Goal: Transaction & Acquisition: Purchase product/service

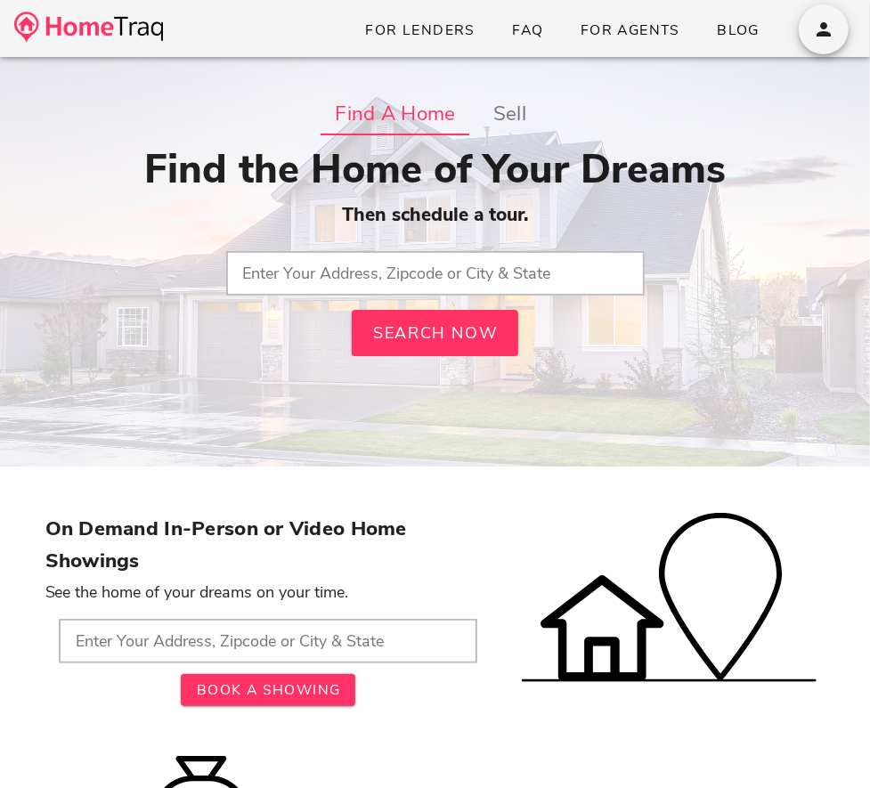
click at [428, 296] on div "Find the Home of Your Dreams Then schedule a tour. Search Now" at bounding box center [435, 251] width 780 height 210
click at [428, 276] on input "text" at bounding box center [435, 273] width 418 height 45
type input "63130, MO"
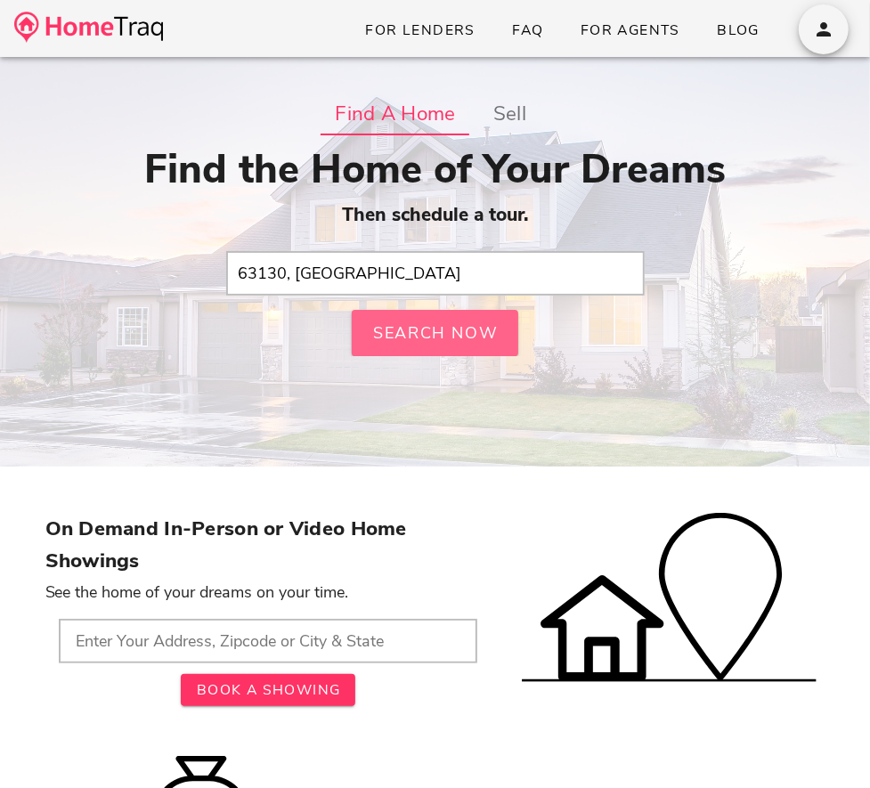
click at [413, 332] on span "Search Now" at bounding box center [435, 332] width 126 height 21
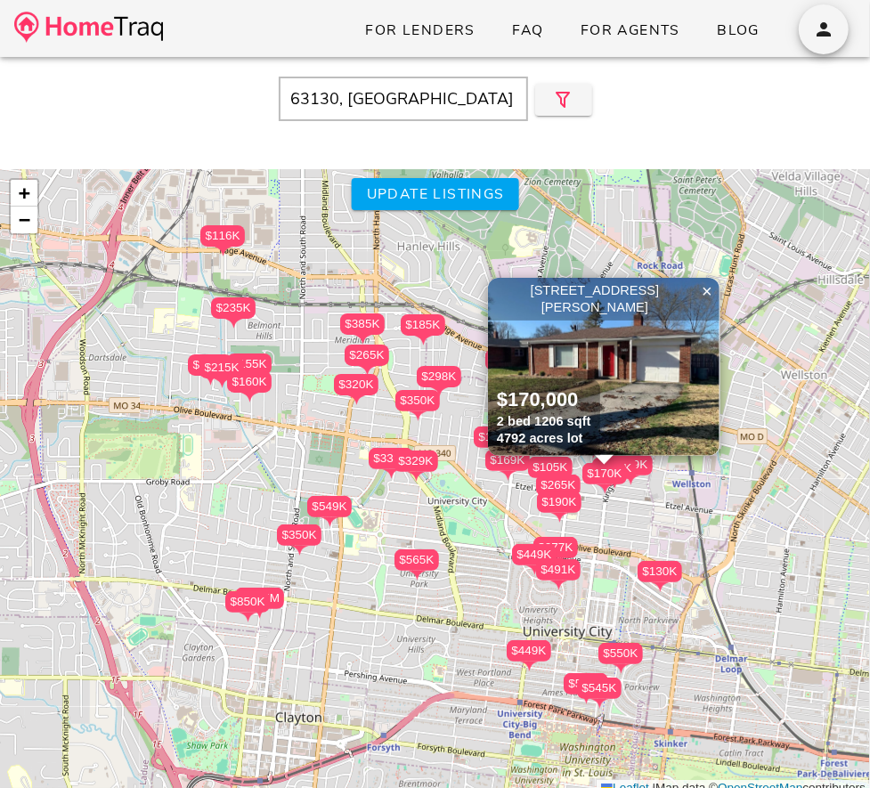
click at [596, 355] on img at bounding box center [603, 367] width 231 height 178
click at [710, 294] on span "×" at bounding box center [706, 291] width 11 height 20
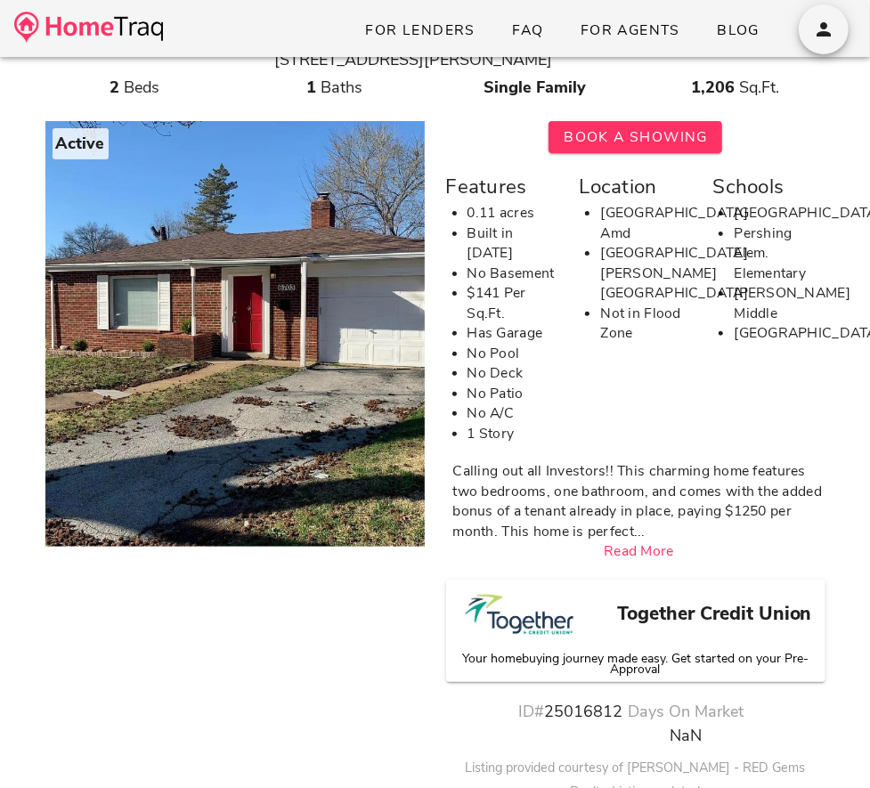
scroll to position [89, 0]
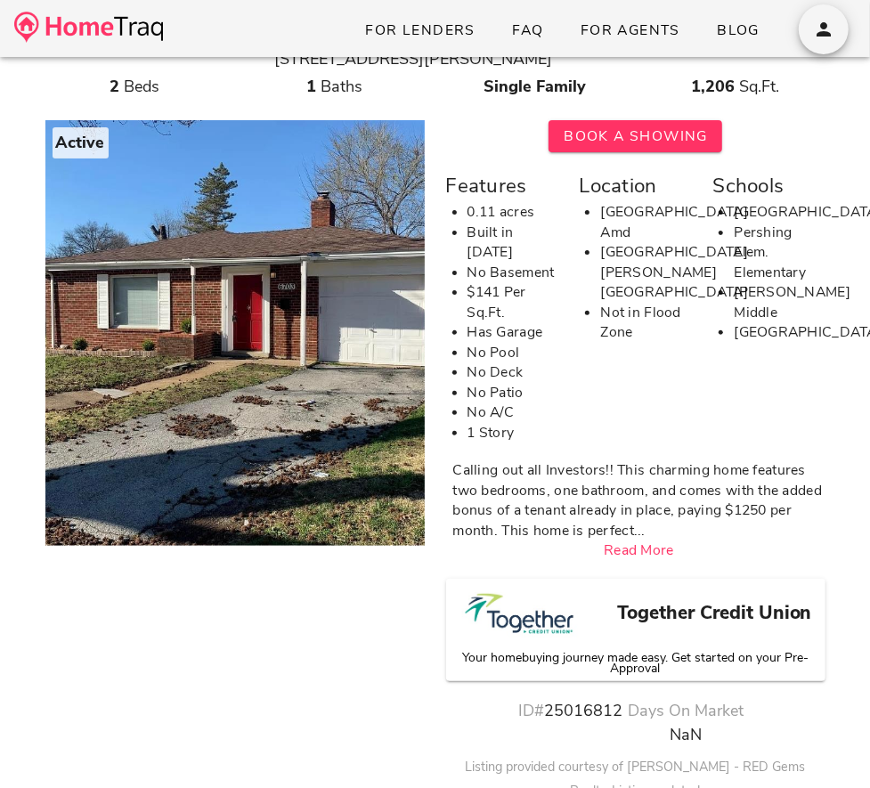
click at [528, 638] on div at bounding box center [524, 617] width 125 height 63
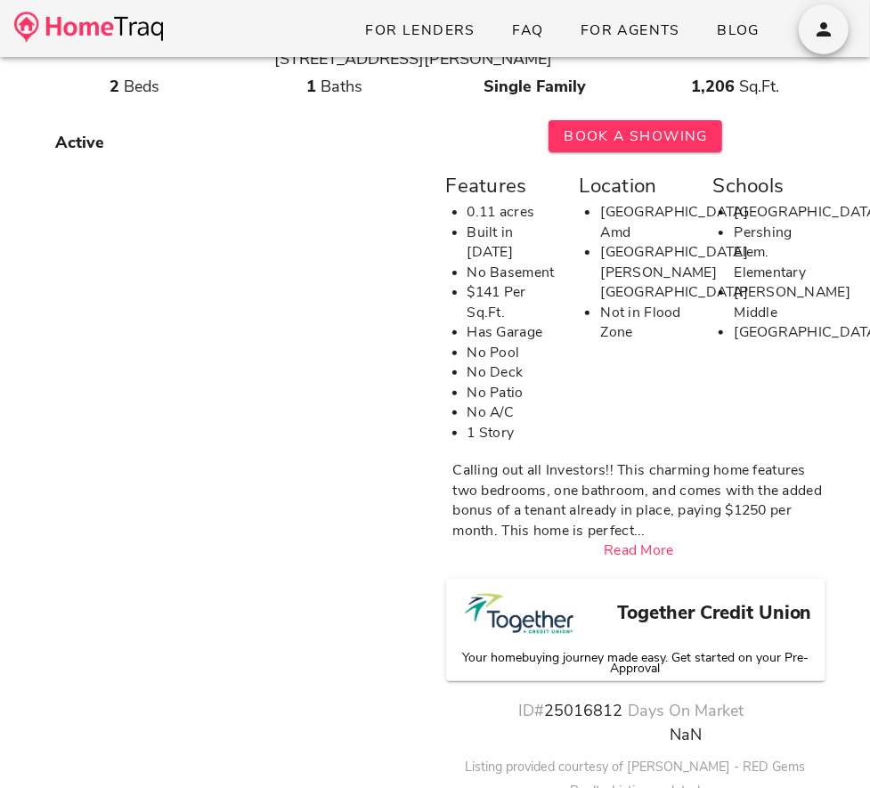
click at [159, 39] on img at bounding box center [88, 27] width 149 height 31
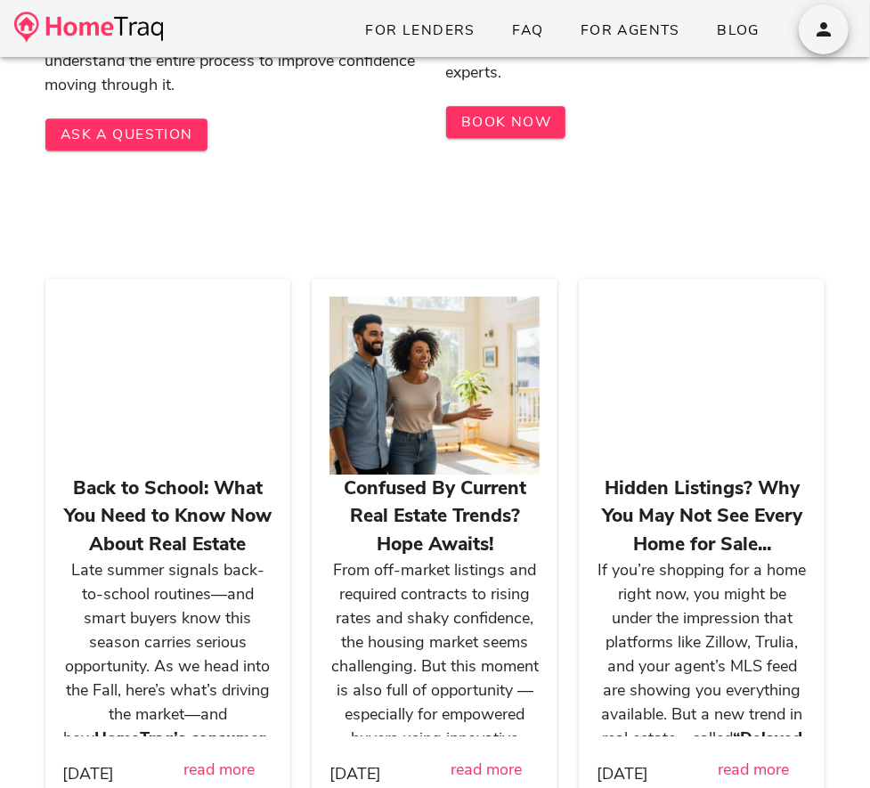
scroll to position [2845, 0]
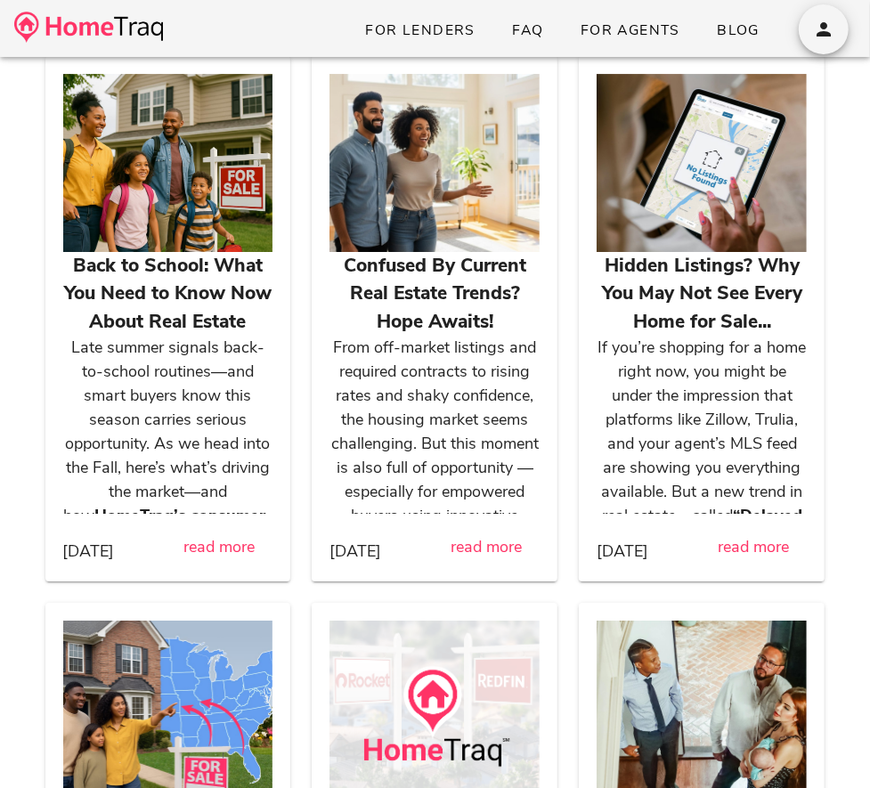
click at [205, 466] on p "Late summer signals back-to-school routines—and smart buyers know this season c…" at bounding box center [168, 468] width 210 height 264
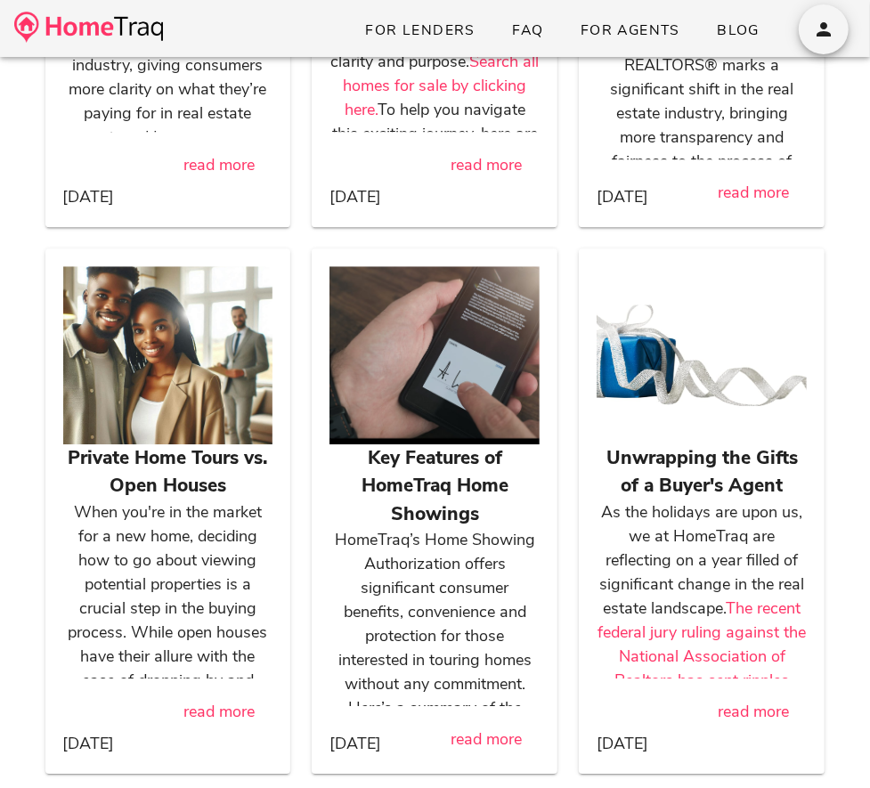
scroll to position [2048, 0]
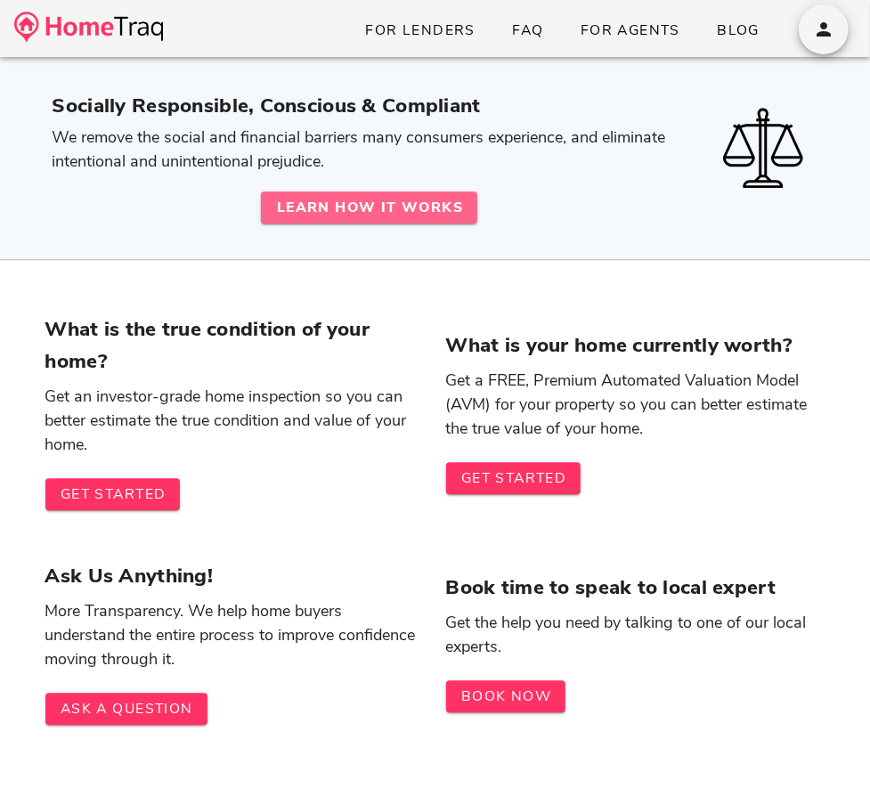
click at [394, 211] on strong "Learn How It Works" at bounding box center [369, 208] width 188 height 20
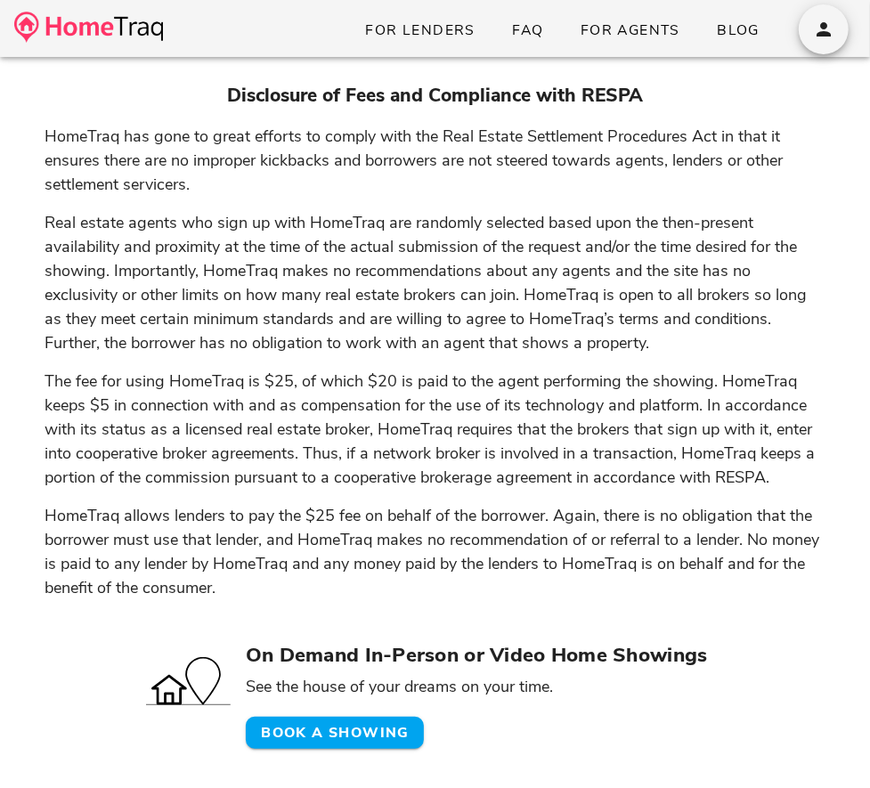
click at [116, 91] on h3 "Disclosure of Fees and Compliance with RESPA" at bounding box center [435, 96] width 780 height 28
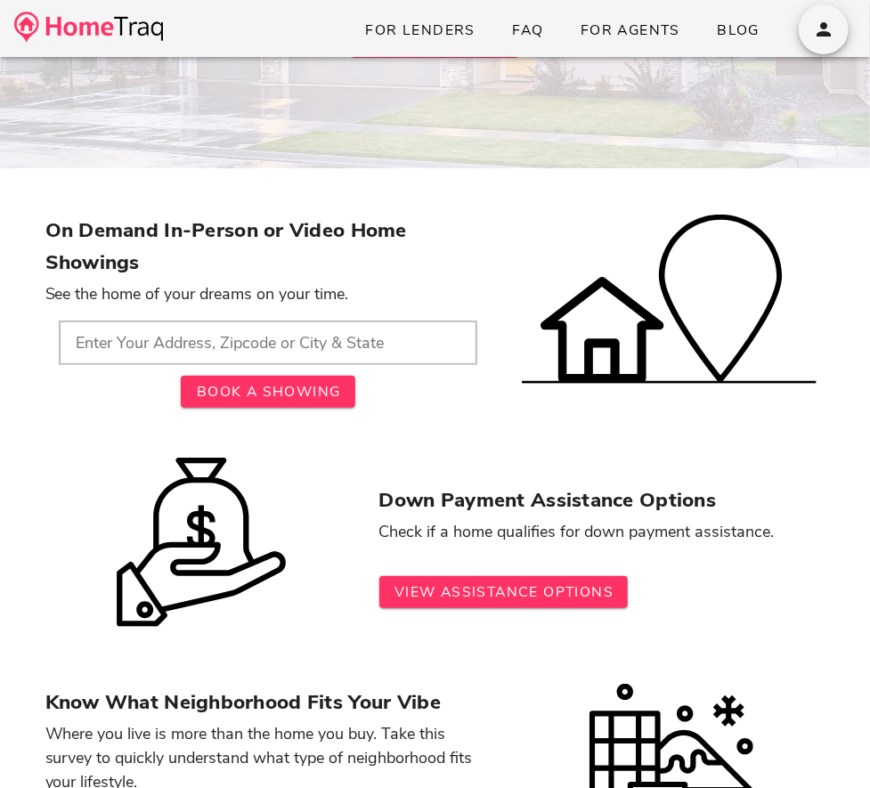
scroll to position [303, 0]
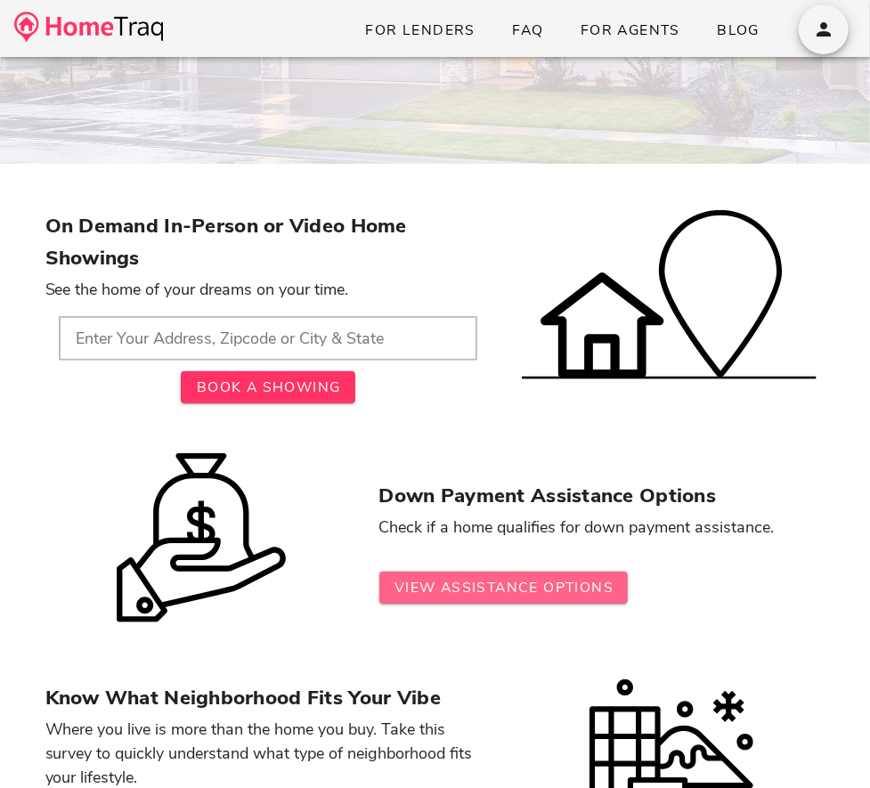
click at [396, 602] on link "View Assistance Options" at bounding box center [503, 587] width 249 height 32
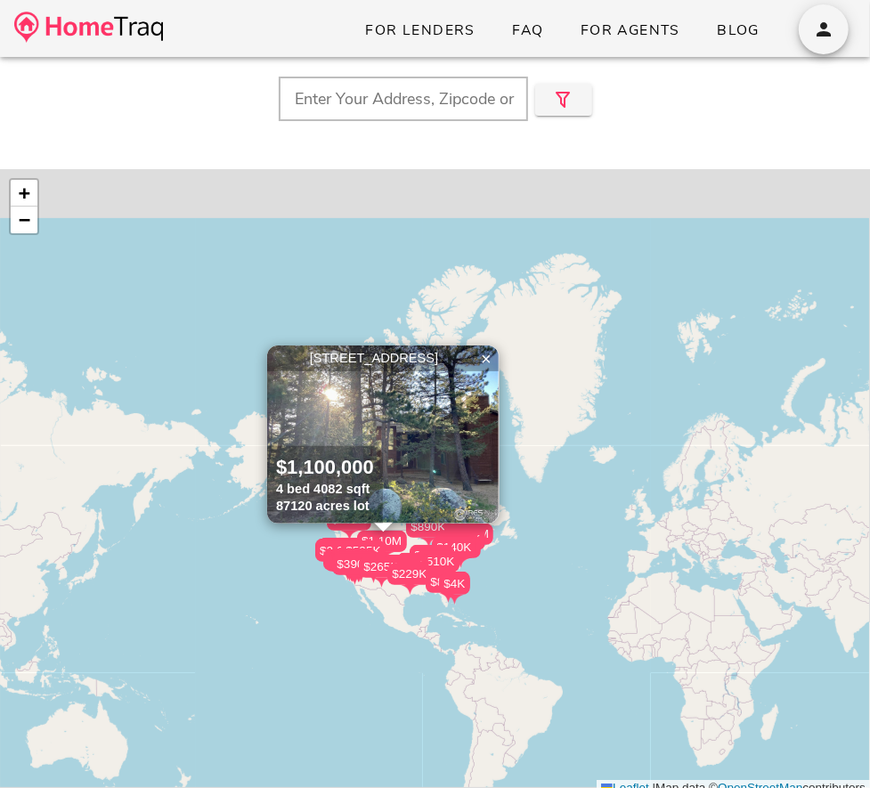
click at [409, 430] on img at bounding box center [382, 434] width 231 height 178
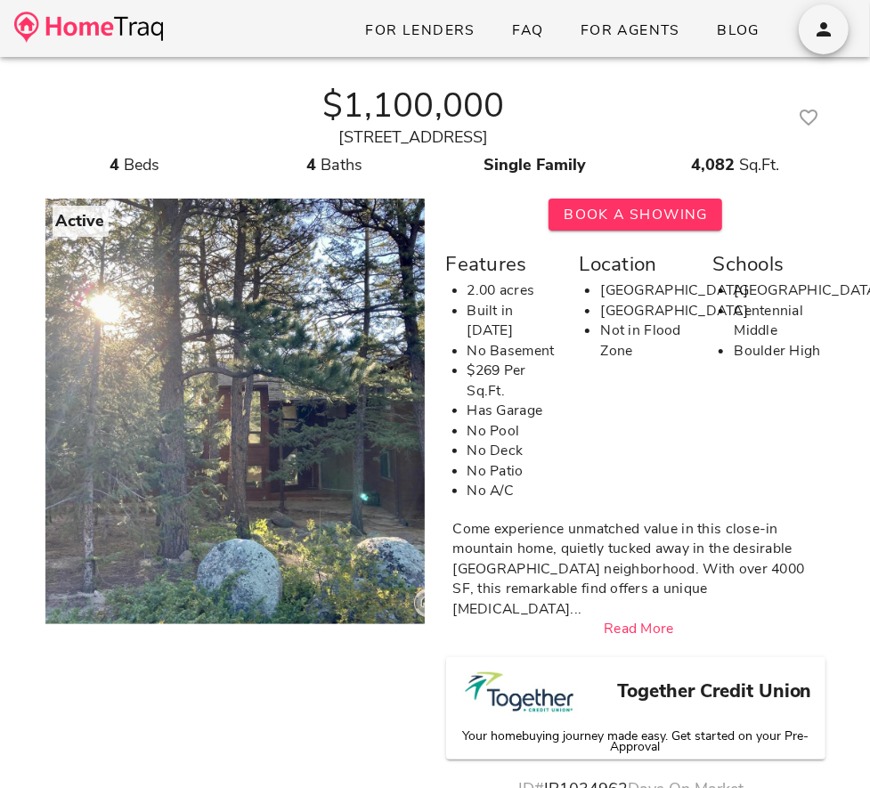
click at [612, 657] on div "Together Credit Union Your homebuying journey made easy. Get started on your Pr…" at bounding box center [635, 708] width 379 height 102
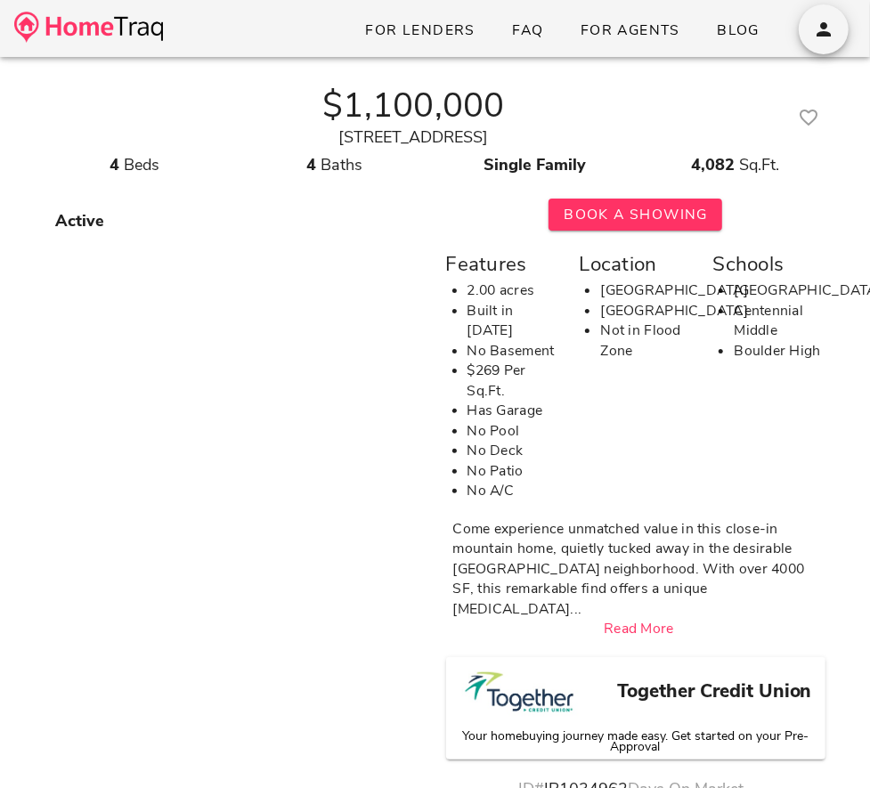
click at [89, 33] on img at bounding box center [88, 27] width 149 height 31
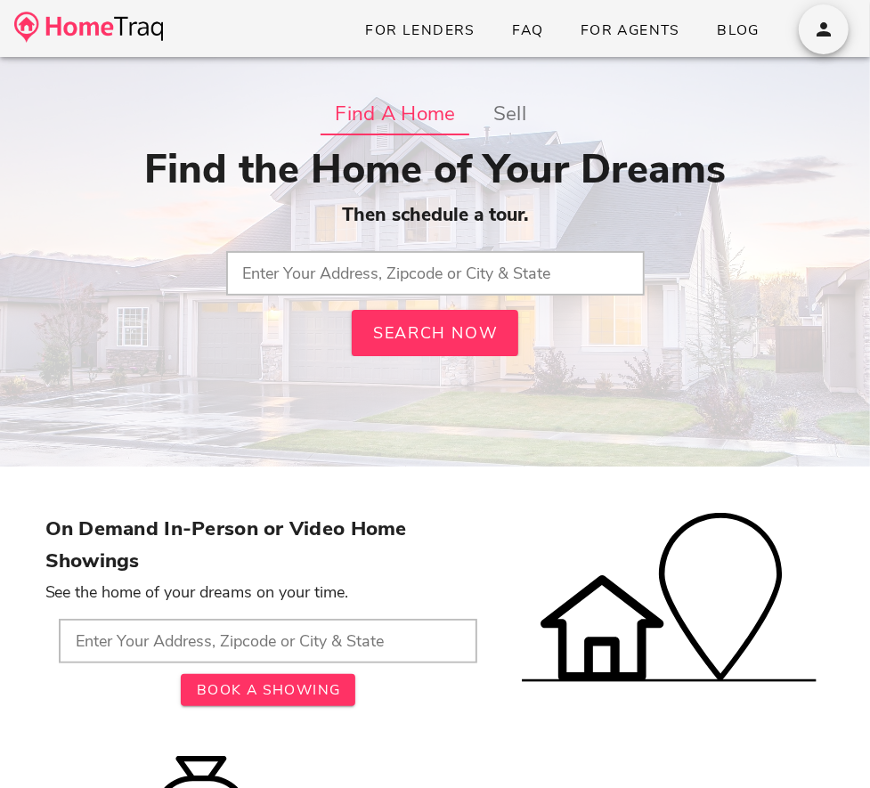
click at [114, 26] on img at bounding box center [88, 27] width 149 height 31
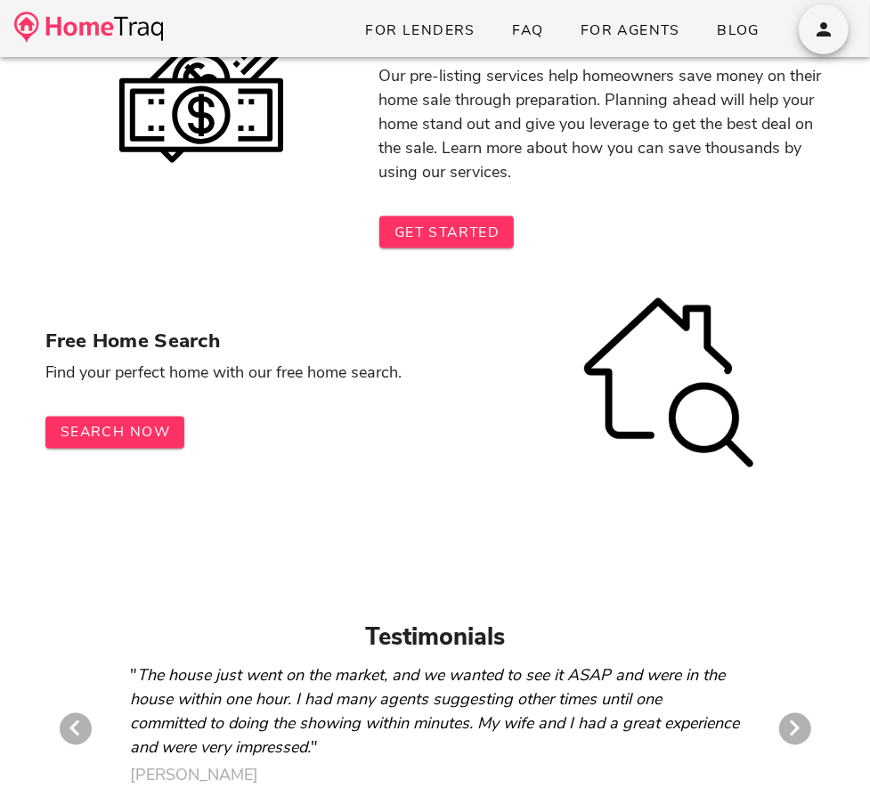
scroll to position [1396, 0]
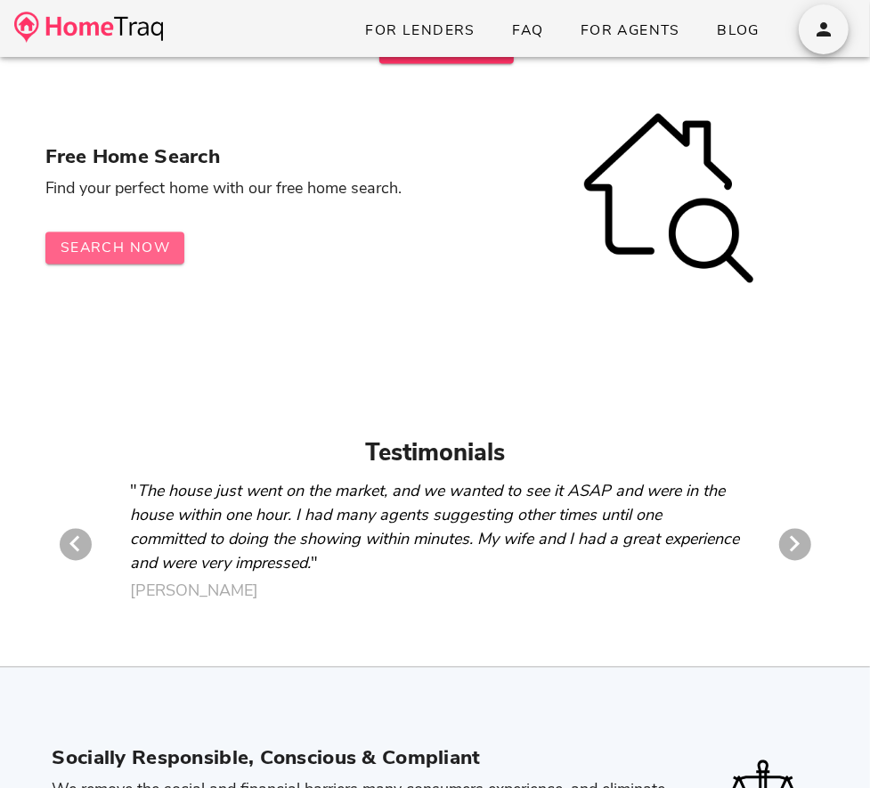
click at [162, 255] on span "Search Now" at bounding box center [115, 249] width 110 height 20
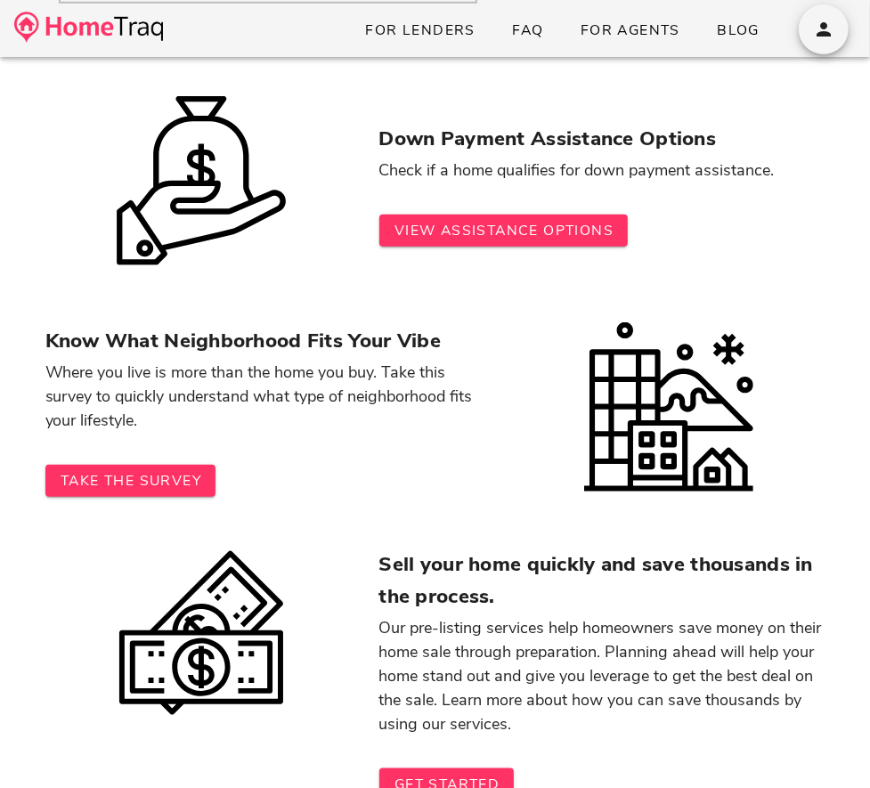
scroll to position [0, 0]
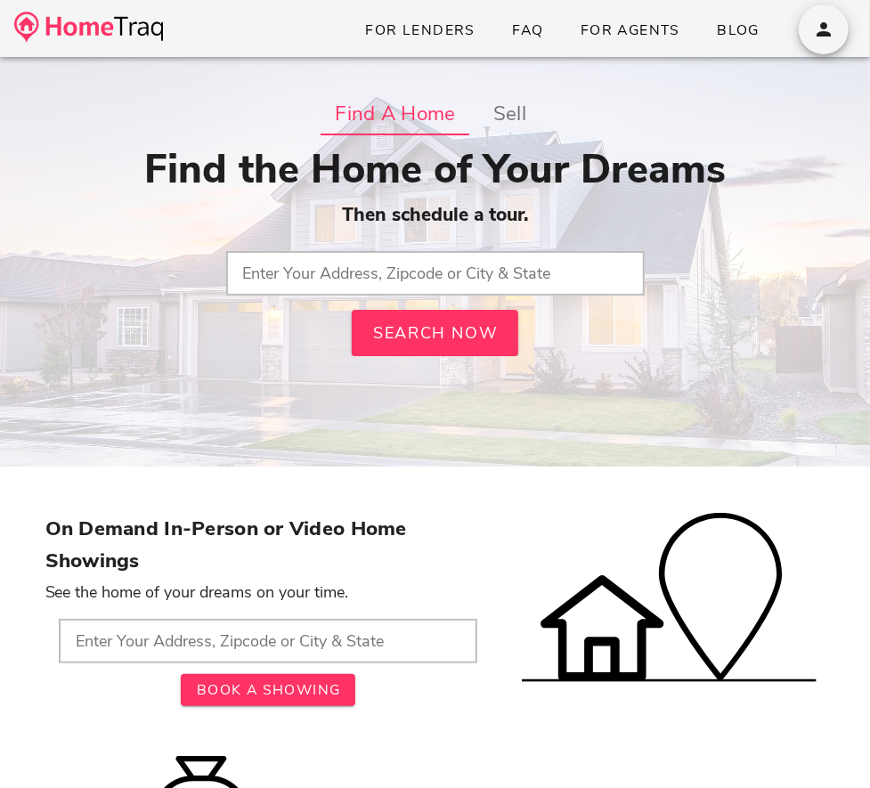
click at [401, 276] on input "text" at bounding box center [435, 273] width 418 height 45
type input "63130, MO"
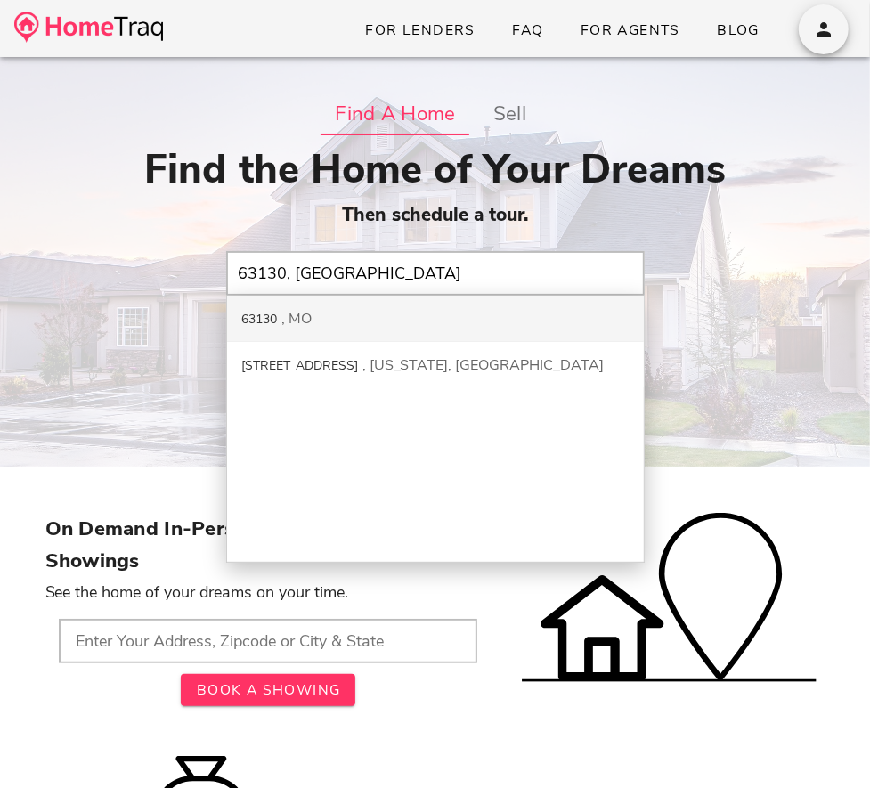
click at [391, 323] on div "63130 MO" at bounding box center [435, 319] width 417 height 46
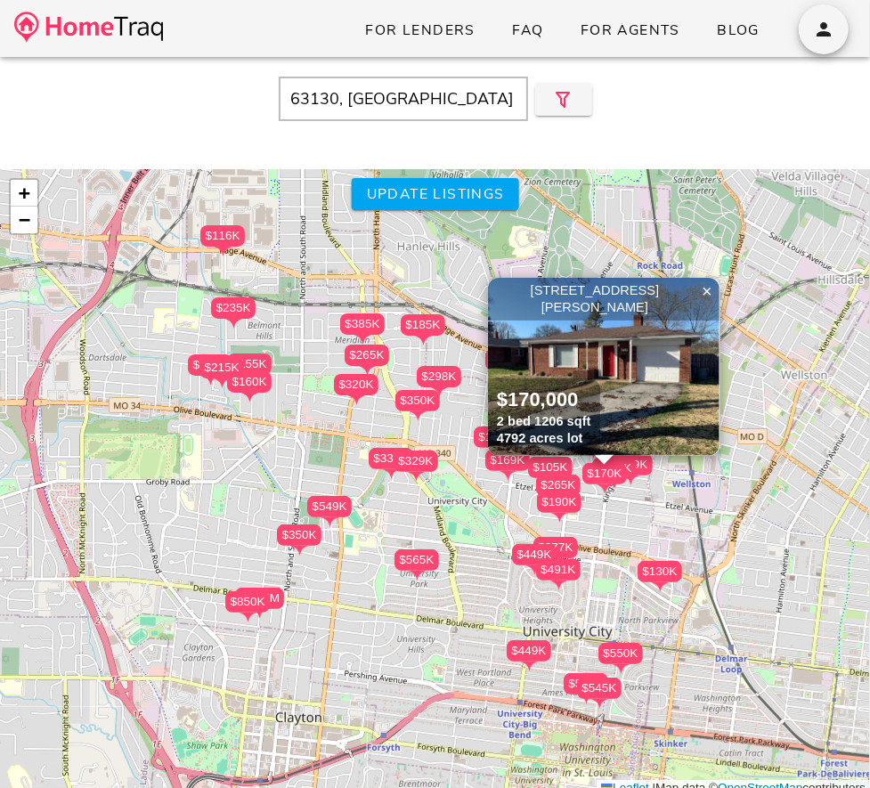
click at [554, 400] on div "$170,000" at bounding box center [544, 400] width 94 height 26
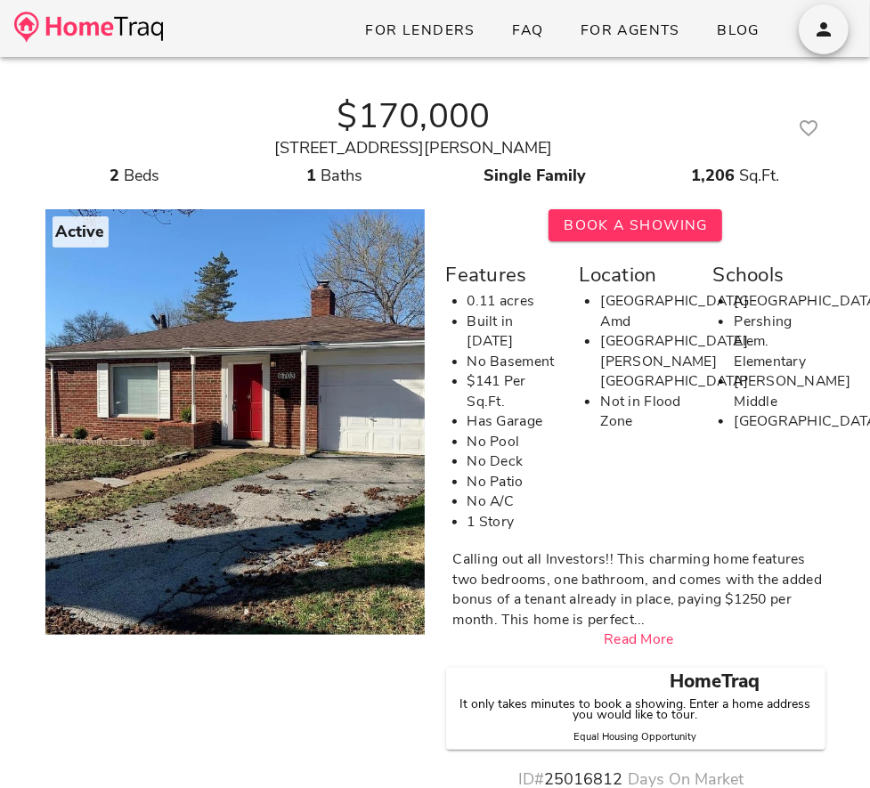
scroll to position [4, 0]
